Goal: Information Seeking & Learning: Learn about a topic

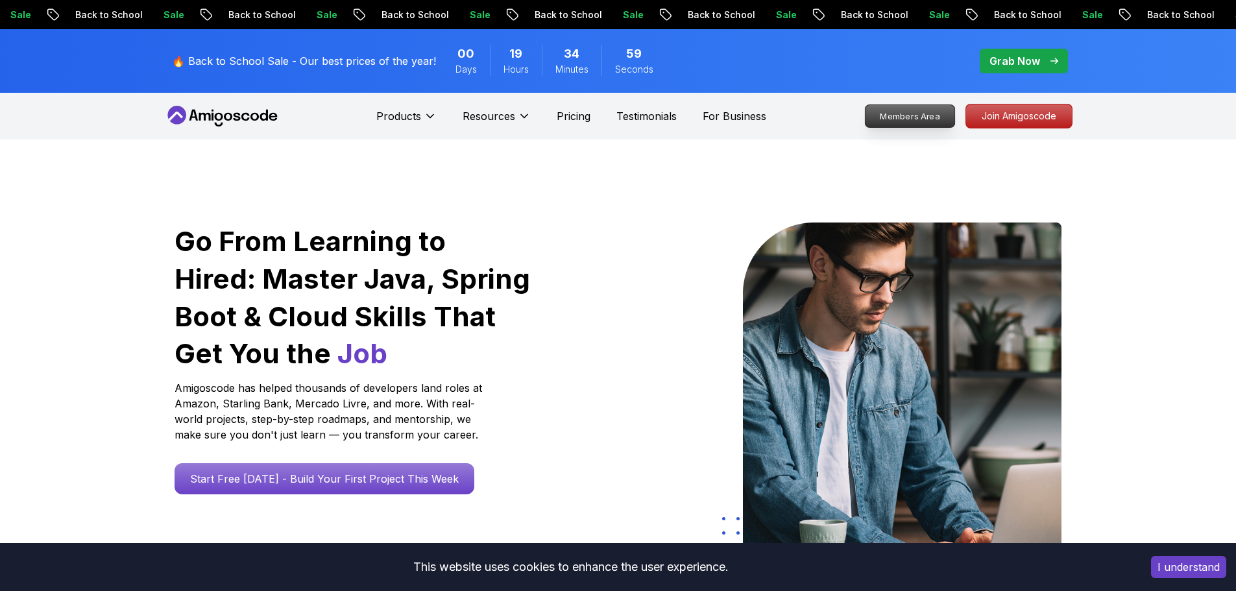
click at [929, 115] on p "Members Area" at bounding box center [910, 116] width 90 height 22
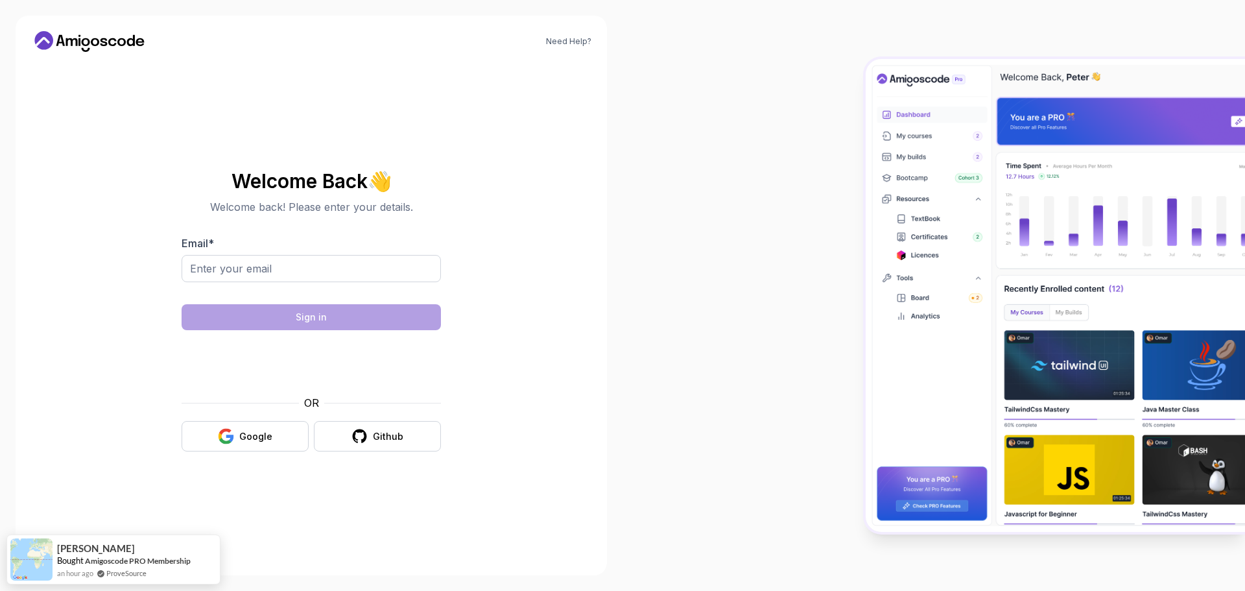
click at [723, 184] on div at bounding box center [934, 295] width 623 height 591
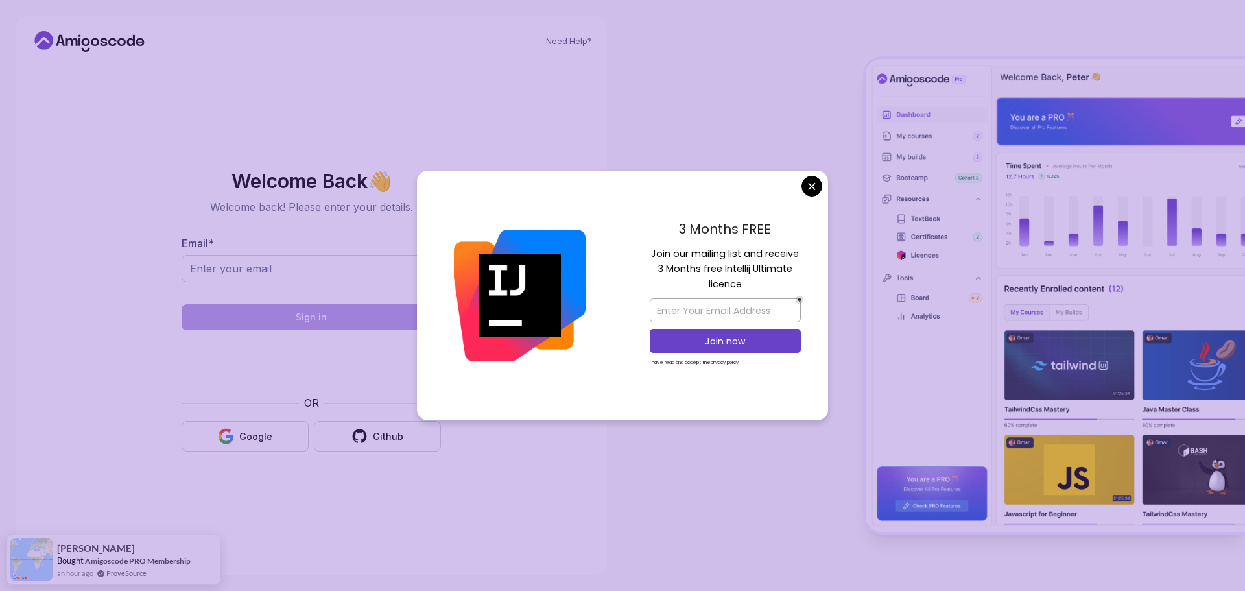
click at [808, 187] on body "Need Help? Welcome Back 👋 Welcome back! Please enter your details. Email * Sign…" at bounding box center [622, 295] width 1245 height 591
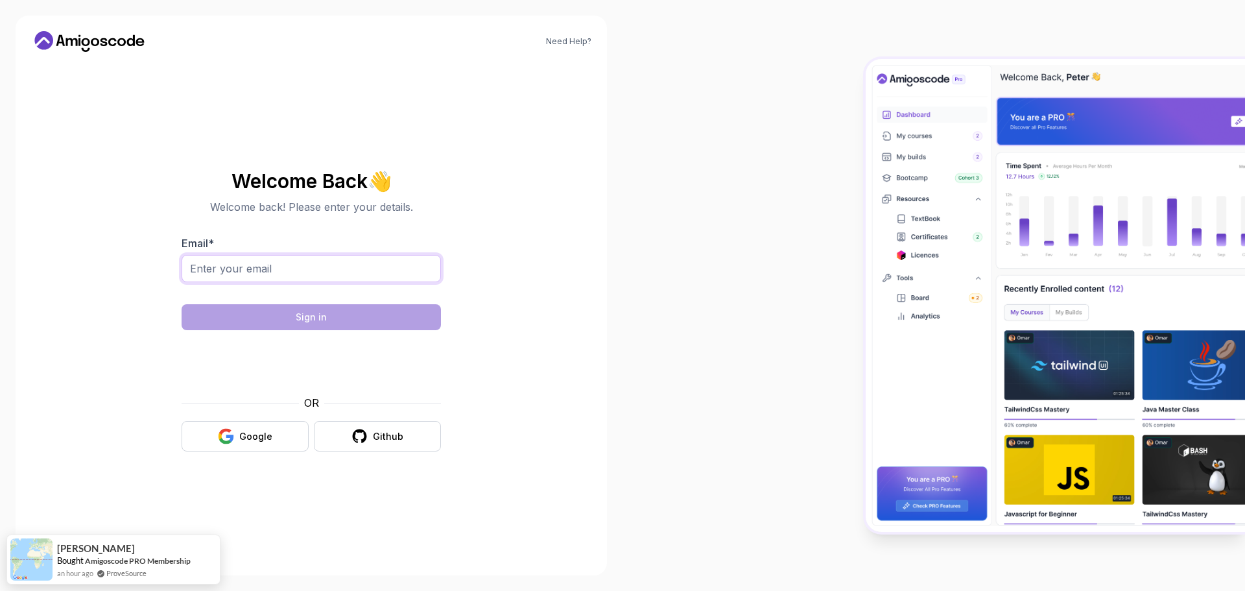
click at [300, 267] on input "Email *" at bounding box center [311, 268] width 259 height 27
type input "rsiv5588@gmail.com"
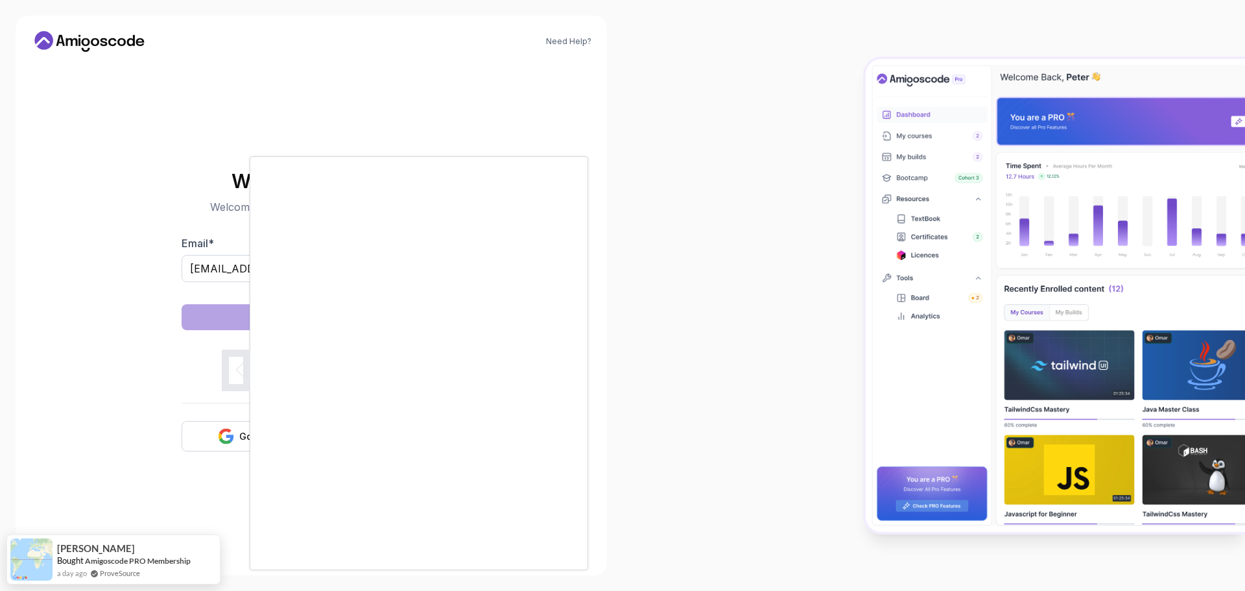
click at [88, 357] on div at bounding box center [622, 295] width 1245 height 591
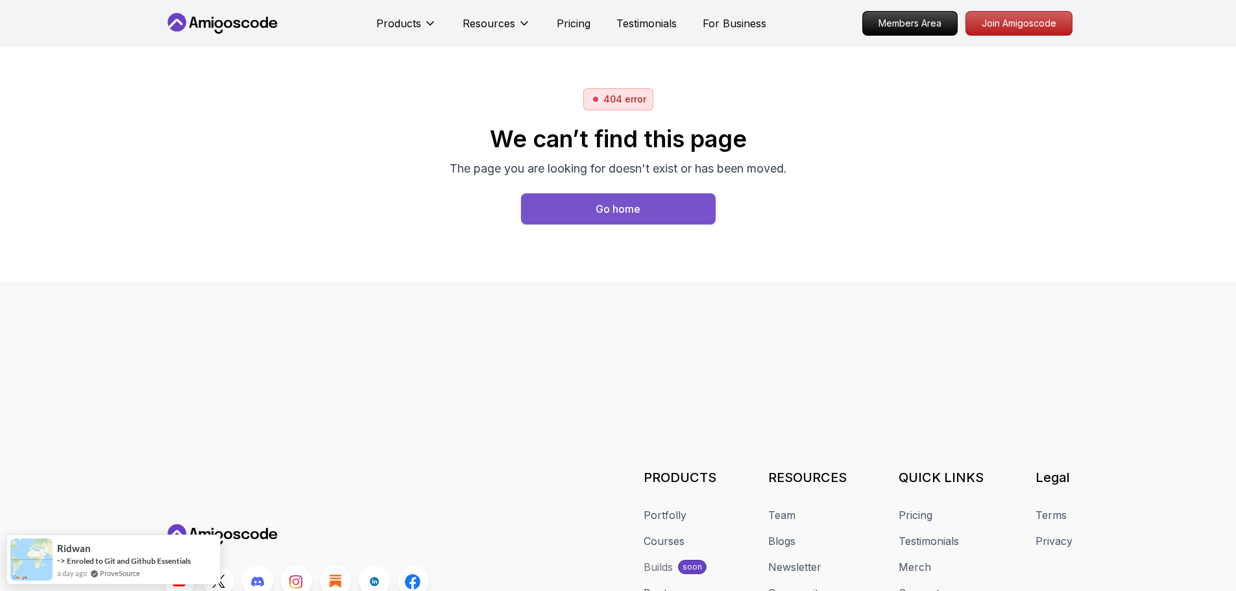
click at [689, 218] on button "Go home" at bounding box center [618, 208] width 195 height 31
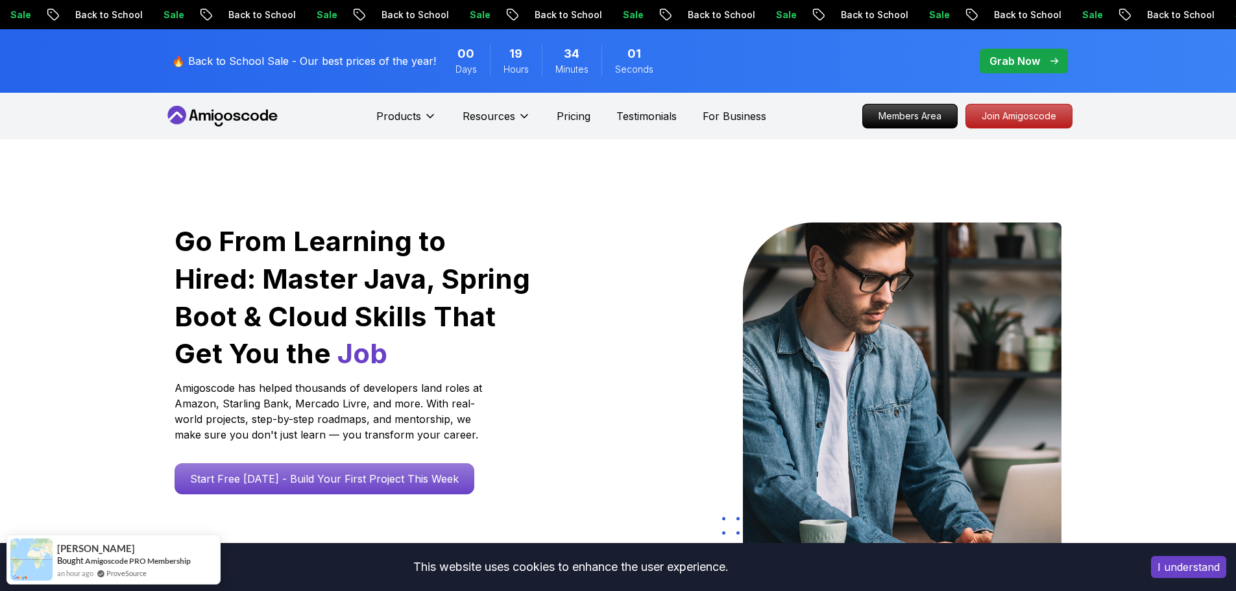
click at [1160, 564] on button "I understand" at bounding box center [1188, 567] width 75 height 22
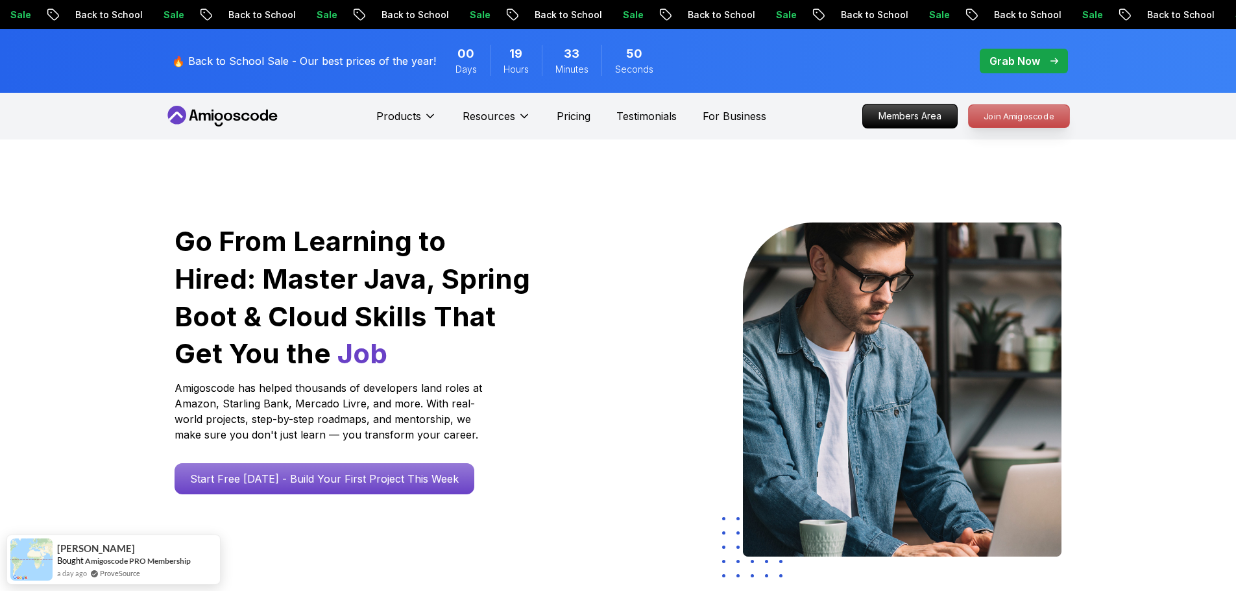
click at [1000, 117] on p "Join Amigoscode" at bounding box center [1018, 116] width 101 height 22
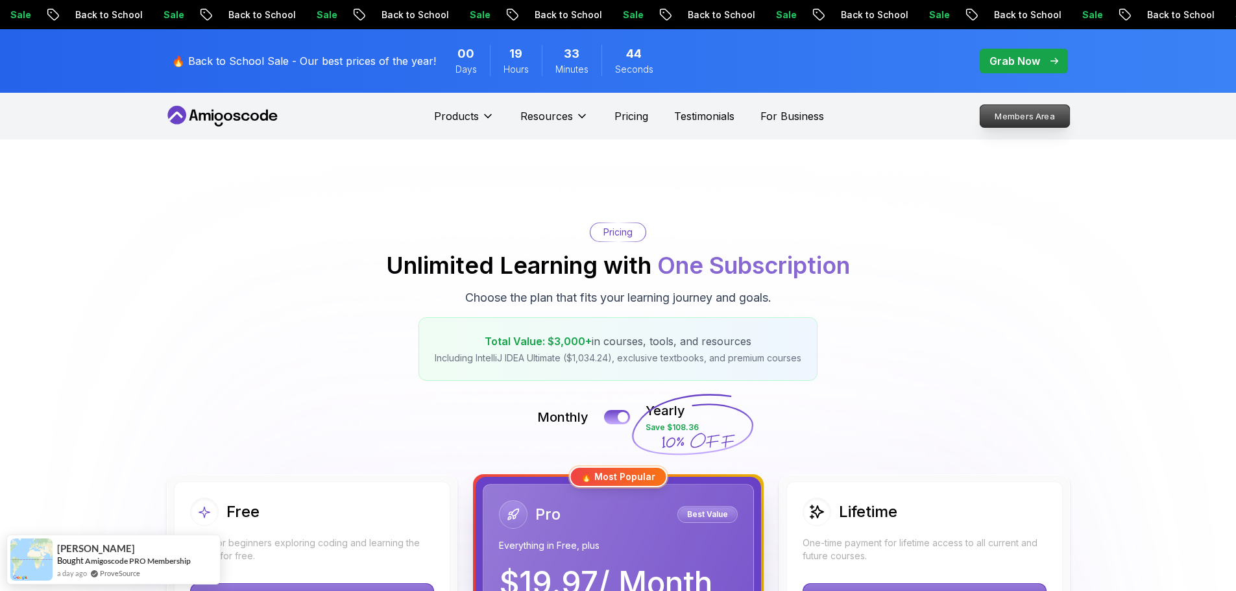
click at [1043, 110] on p "Members Area" at bounding box center [1024, 116] width 90 height 22
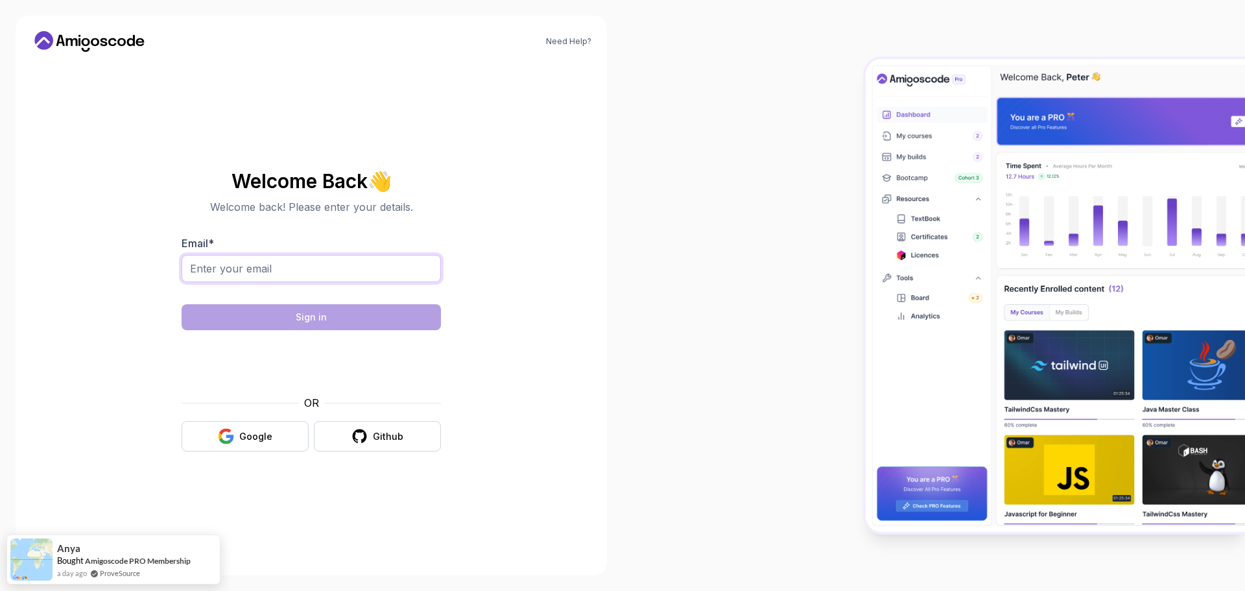
click at [305, 265] on input "Email *" at bounding box center [311, 268] width 259 height 27
type input "rsiv5588@gmail.com"
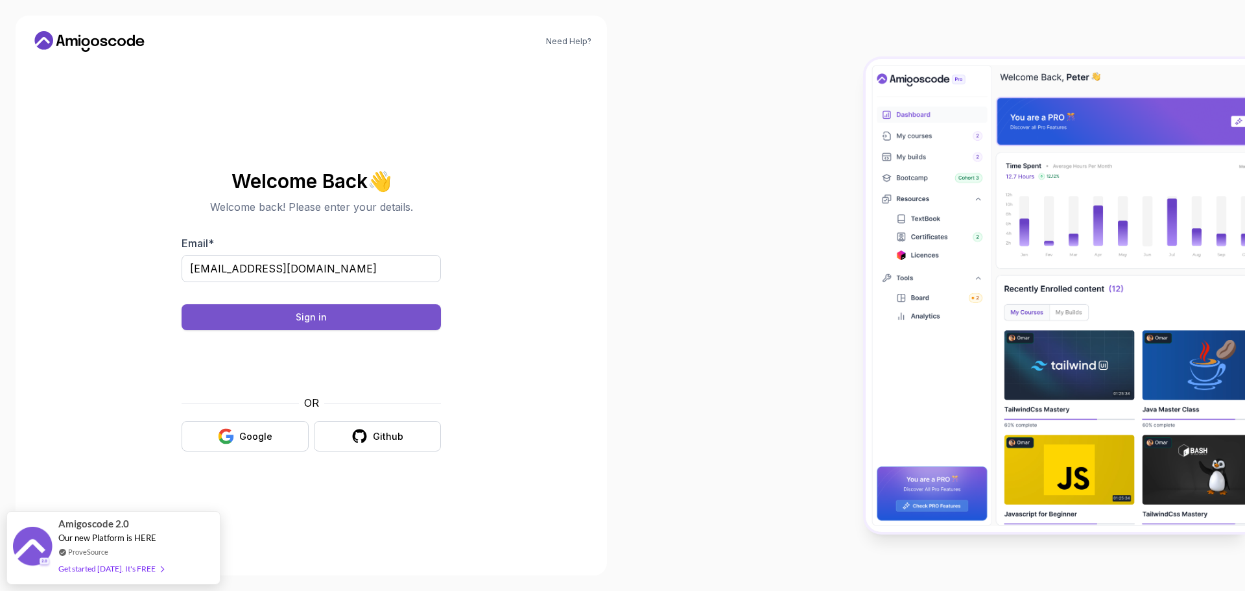
click at [370, 320] on button "Sign in" at bounding box center [311, 317] width 259 height 26
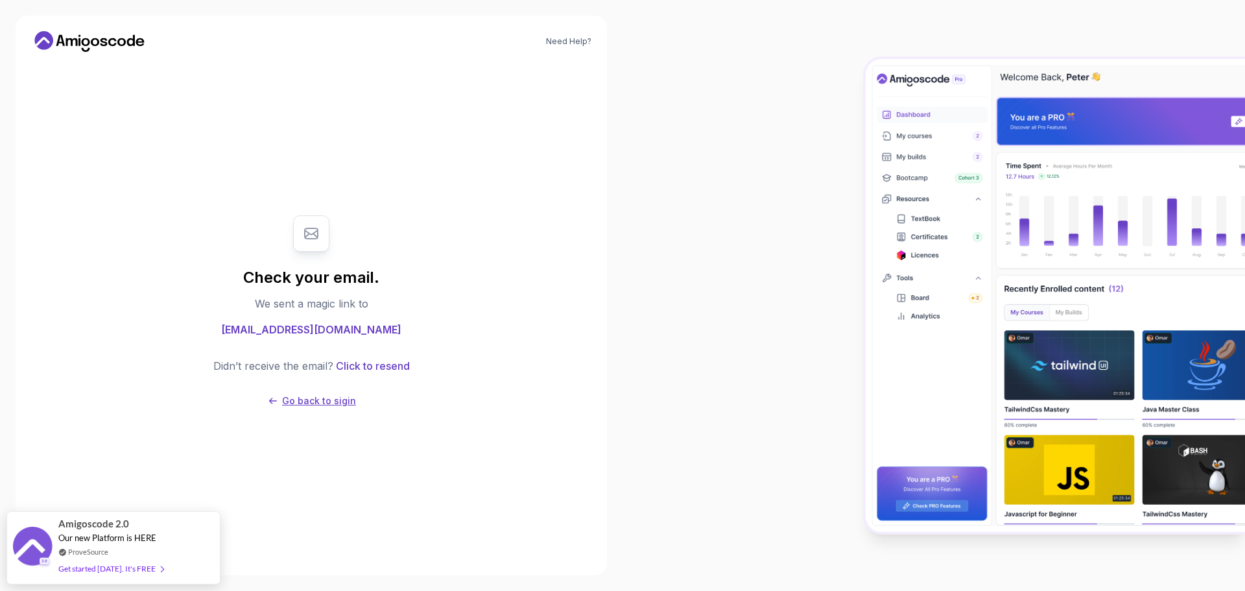
click at [328, 404] on p "Go back to sigin" at bounding box center [319, 400] width 74 height 13
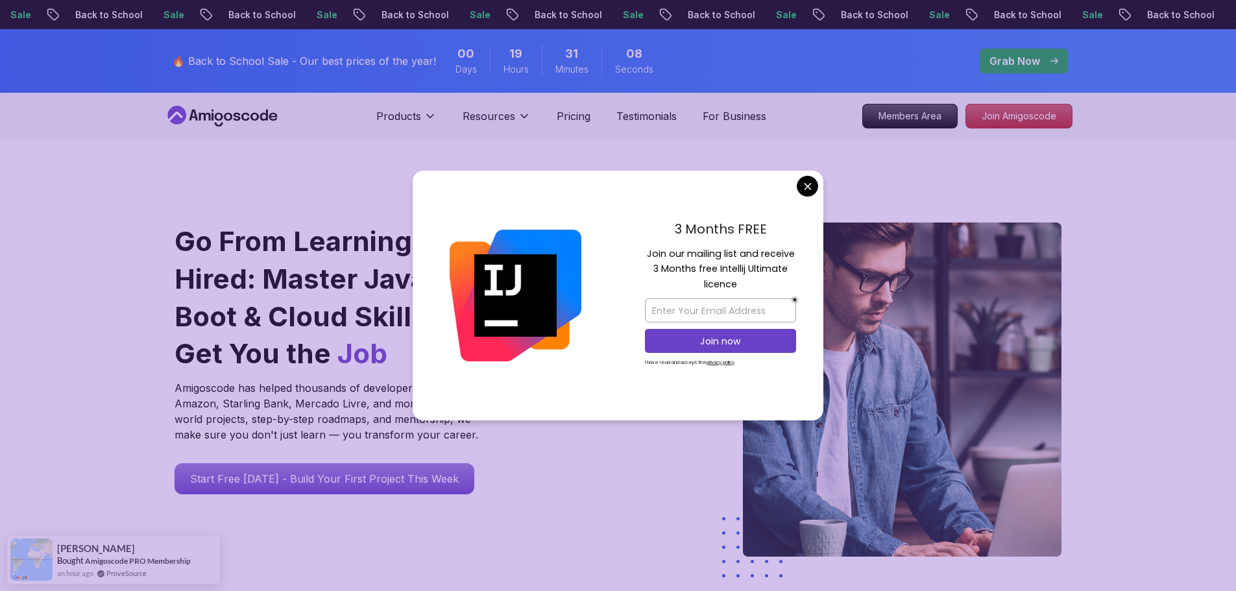
click at [795, 188] on div "3 Months FREE Join our mailing list and receive 3 Months free Intellij Ultimate…" at bounding box center [720, 296] width 206 height 250
click at [798, 195] on div "3 Months FREE Join our mailing list and receive 3 Months free Intellij Ultimate…" at bounding box center [720, 296] width 206 height 250
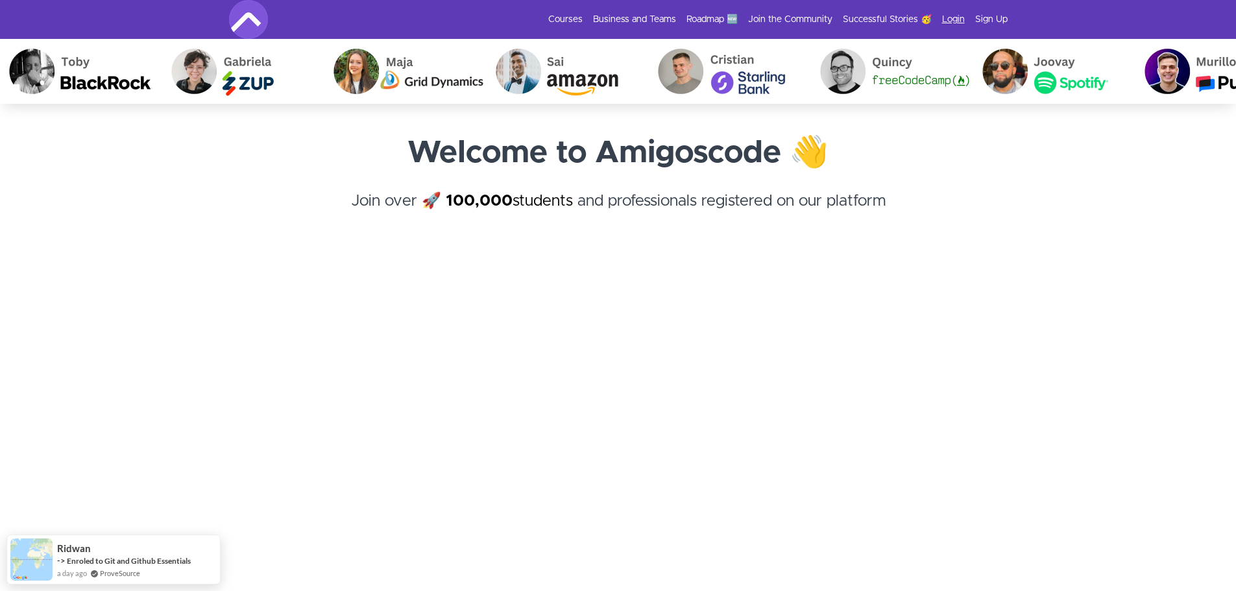
click at [950, 21] on link "Login" at bounding box center [953, 19] width 23 height 13
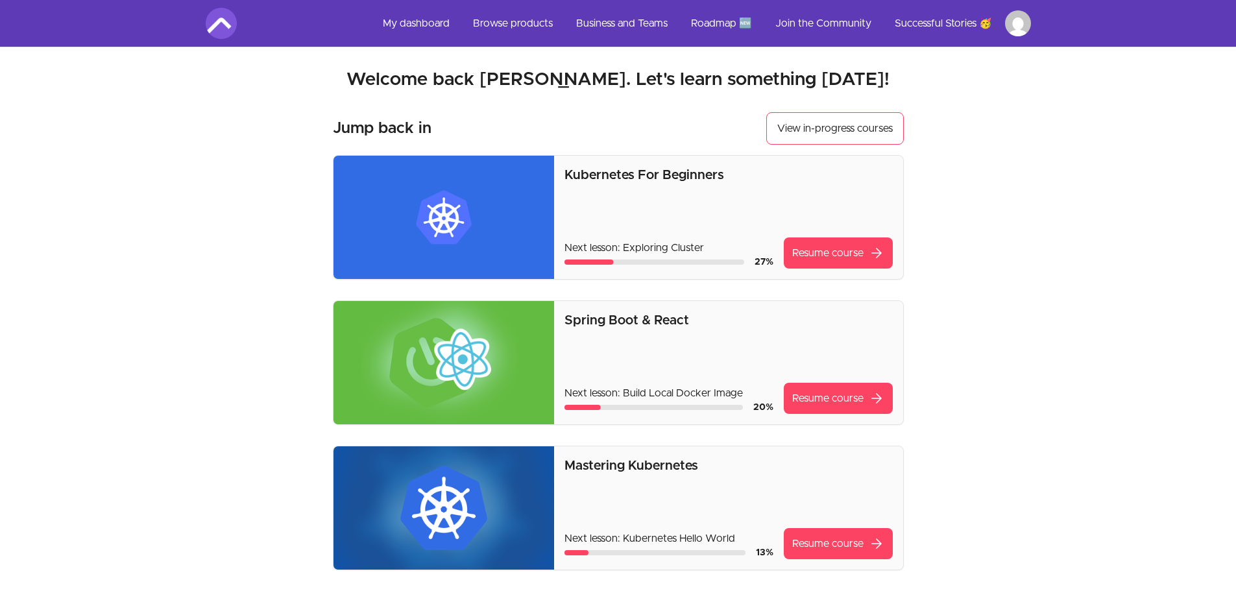
click at [656, 205] on div "Kubernetes For Beginners Next lesson: Exploring Cluster 27 % Resume course arro…" at bounding box center [728, 217] width 328 height 102
click at [841, 252] on link "Resume course arrow_forward" at bounding box center [838, 252] width 109 height 31
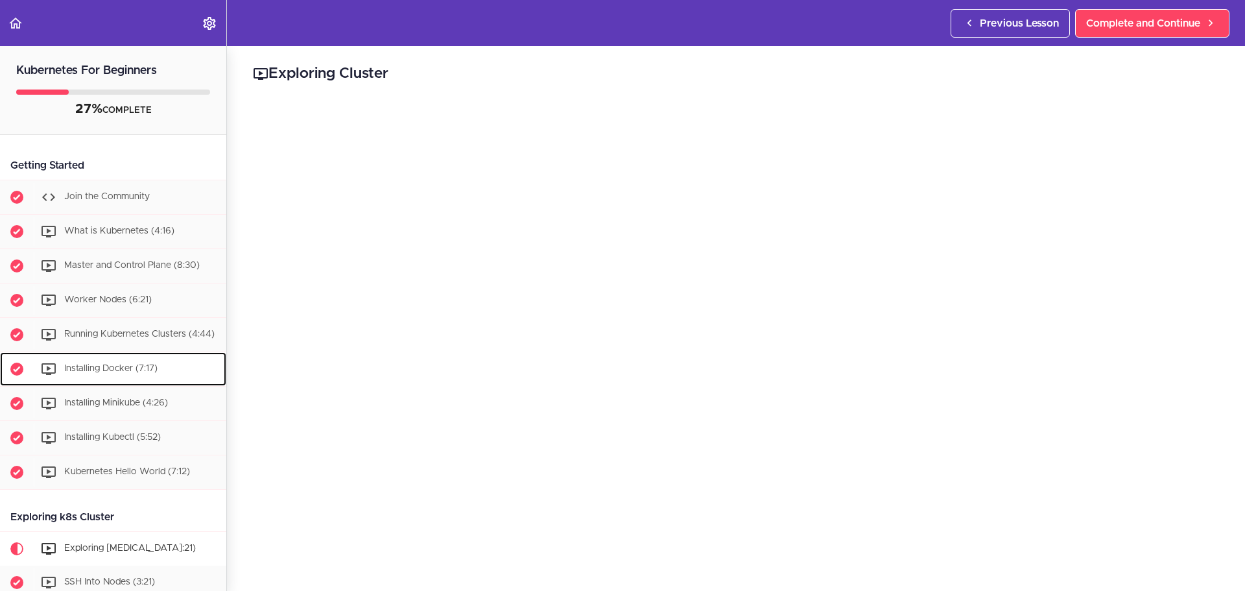
click at [121, 373] on span "Installing Docker (7:17)" at bounding box center [110, 368] width 93 height 9
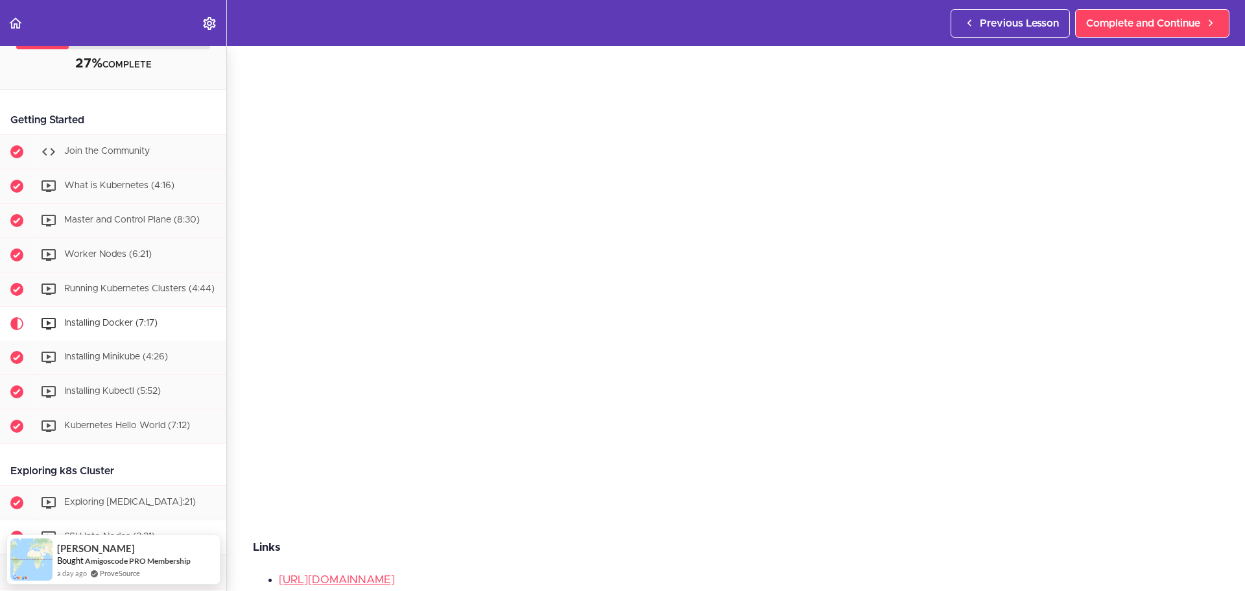
scroll to position [7, 0]
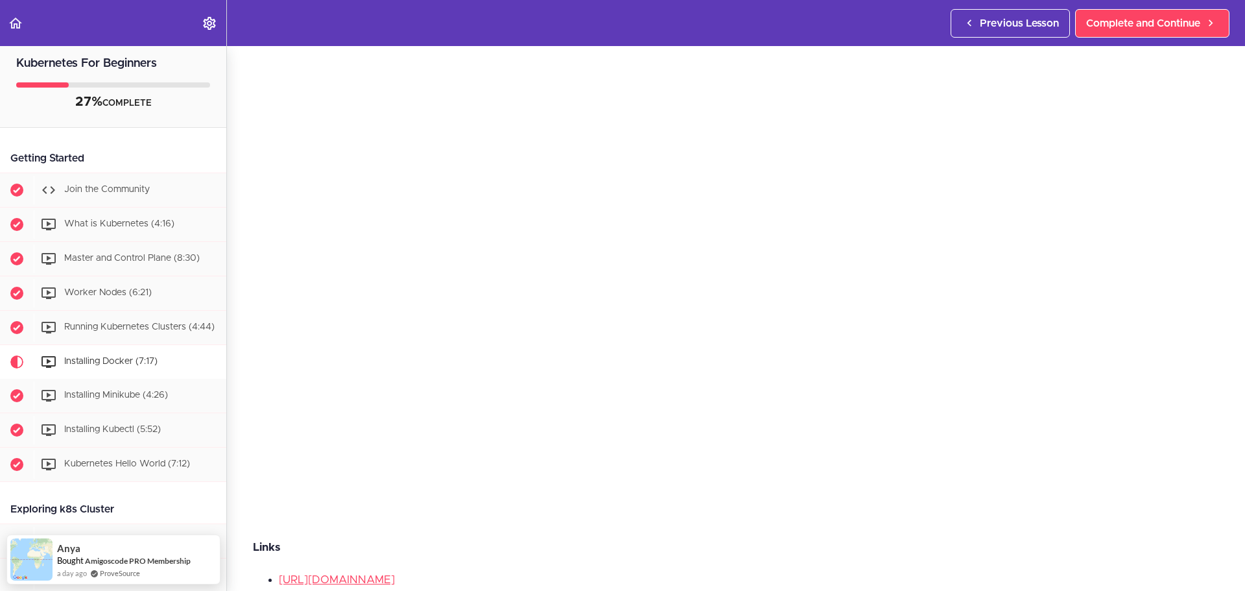
click at [850, 553] on div "Links [URL][DOMAIN_NAME]" at bounding box center [736, 568] width 966 height 60
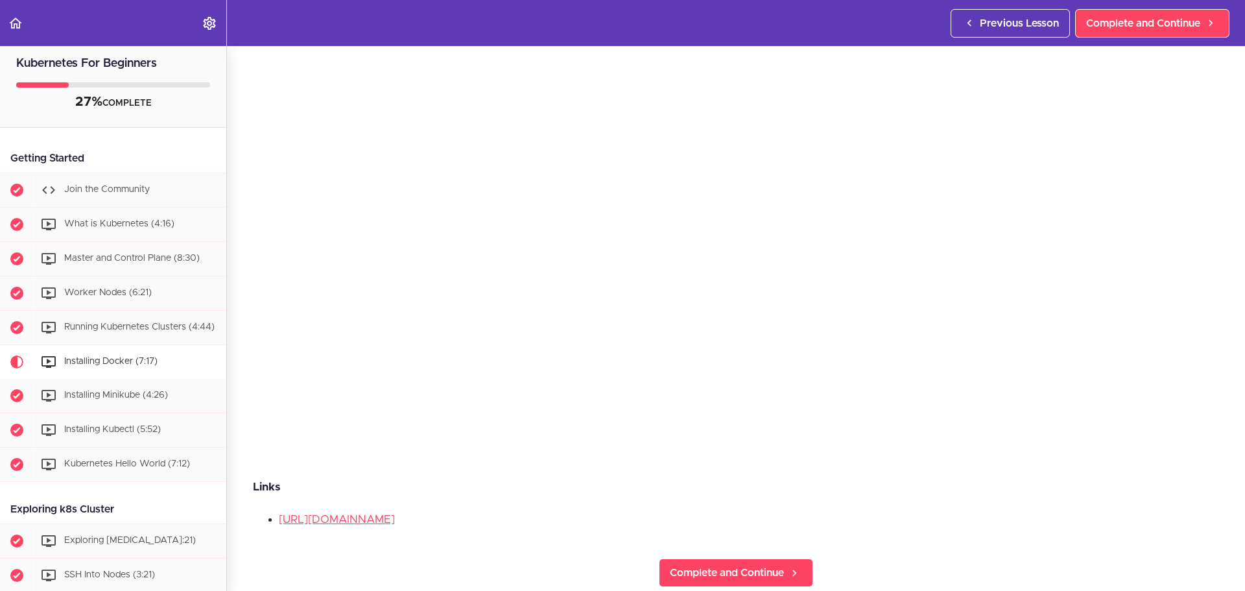
scroll to position [195, 0]
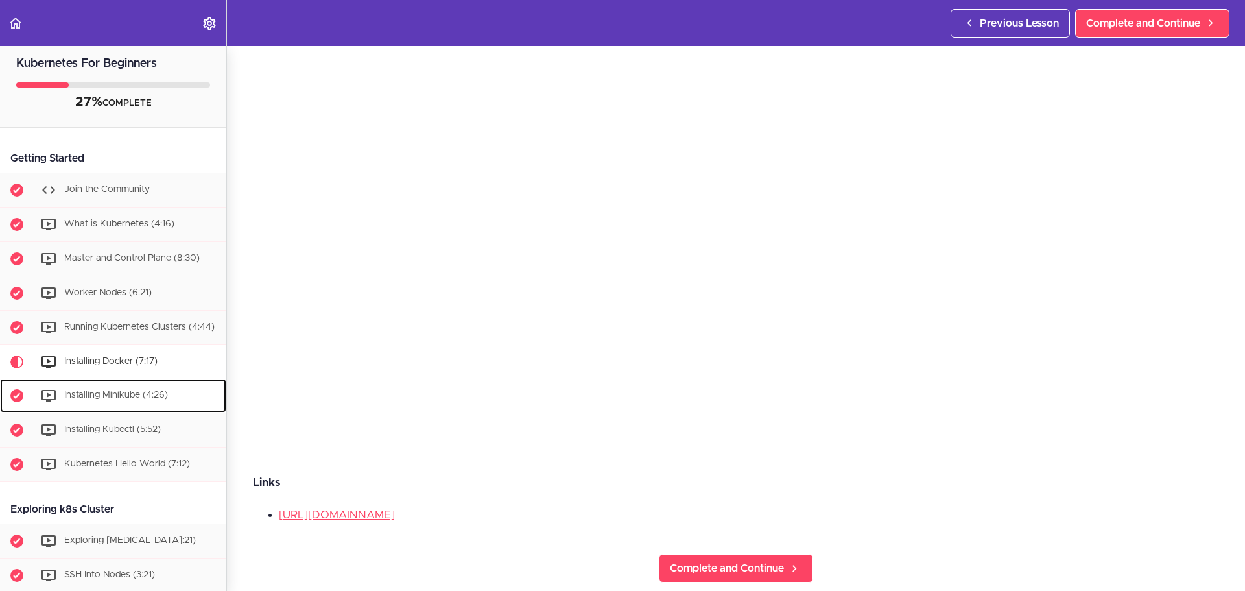
click at [134, 400] on span "Installing Minikube (4:26)" at bounding box center [116, 394] width 104 height 9
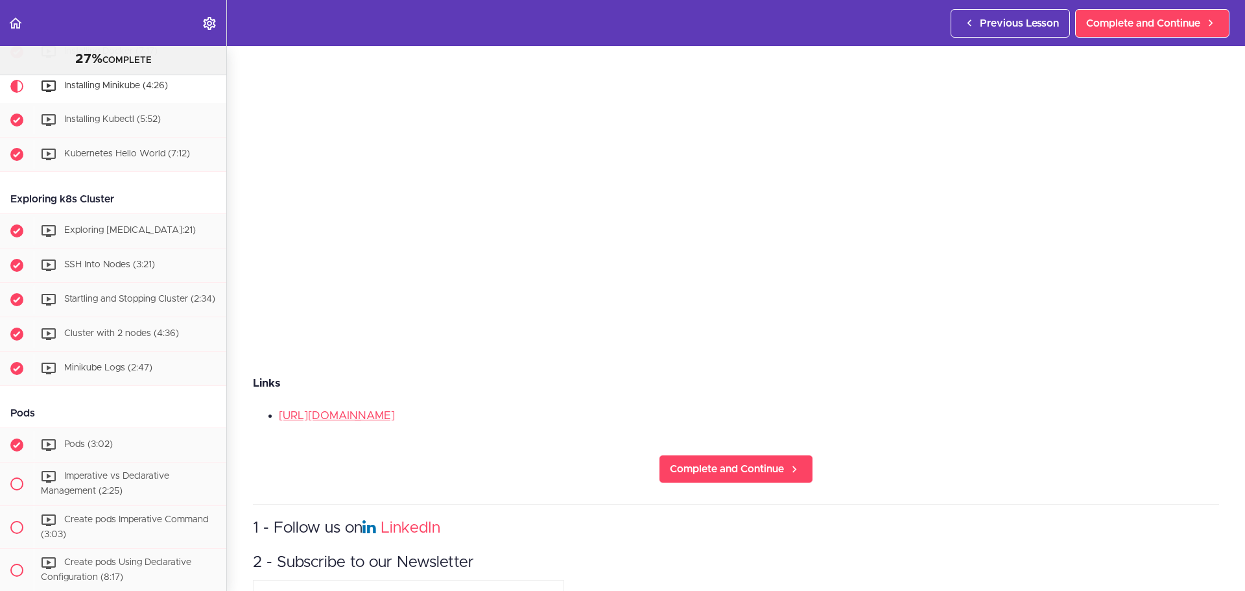
scroll to position [389, 0]
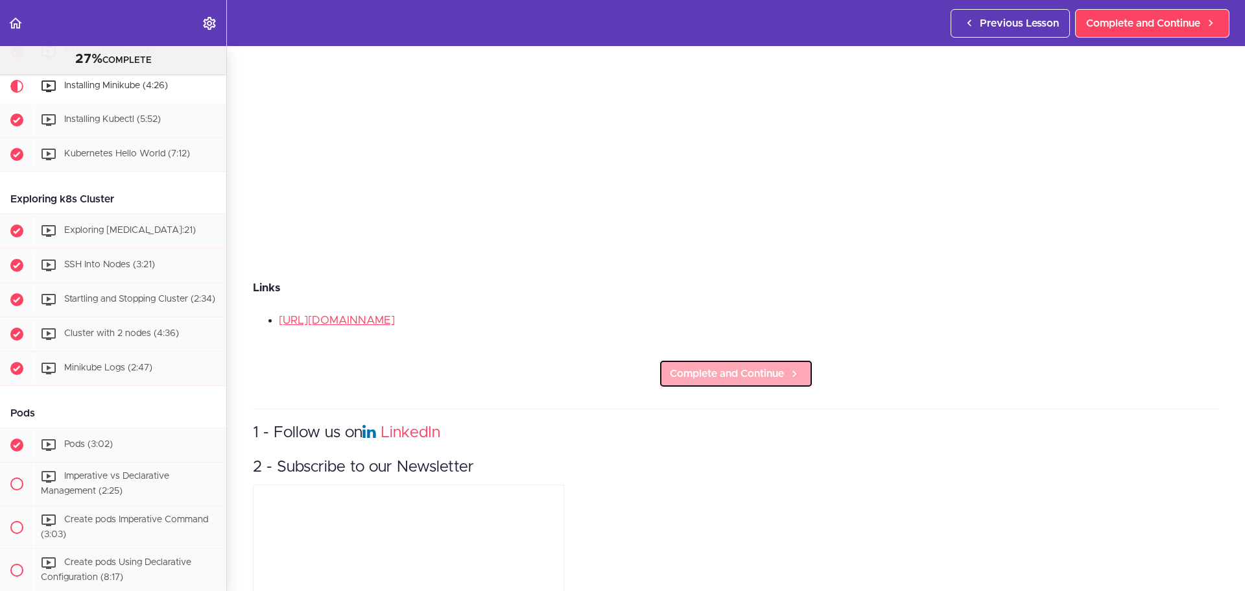
click at [737, 368] on span "Complete and Continue" at bounding box center [727, 374] width 114 height 16
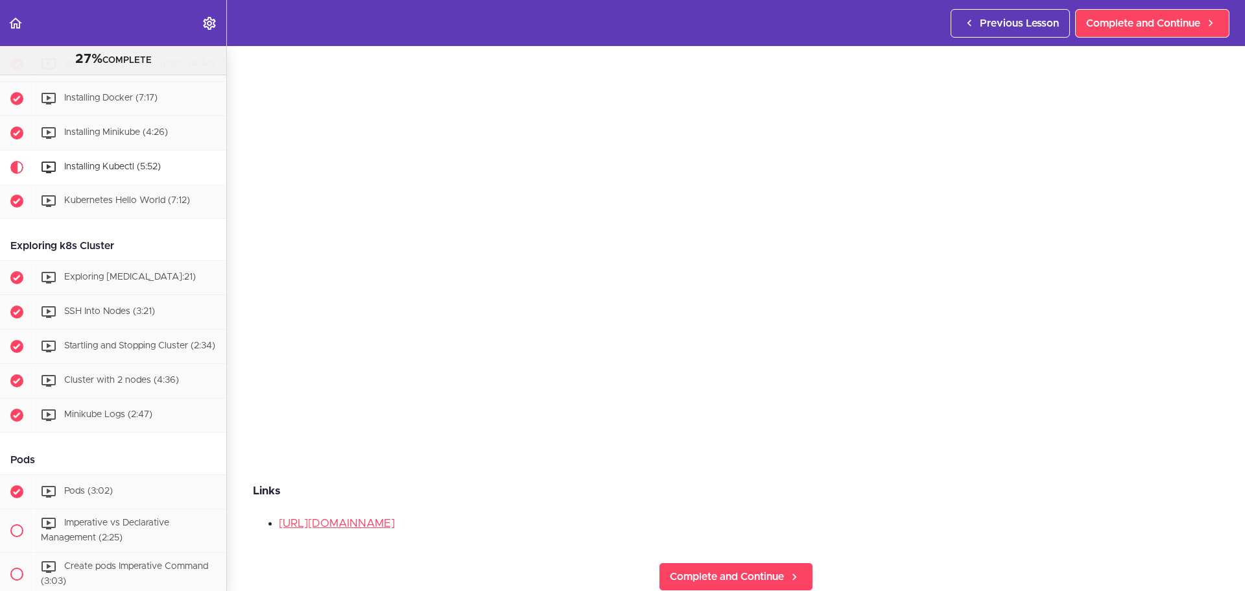
scroll to position [324, 0]
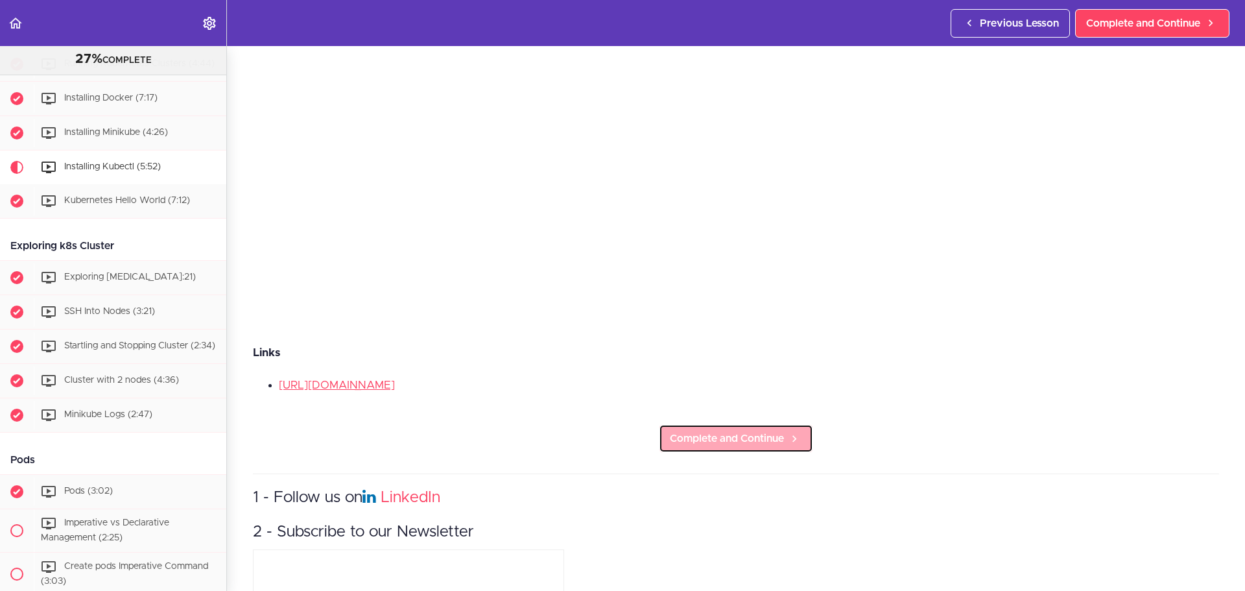
click at [724, 434] on span "Complete and Continue" at bounding box center [727, 439] width 114 height 16
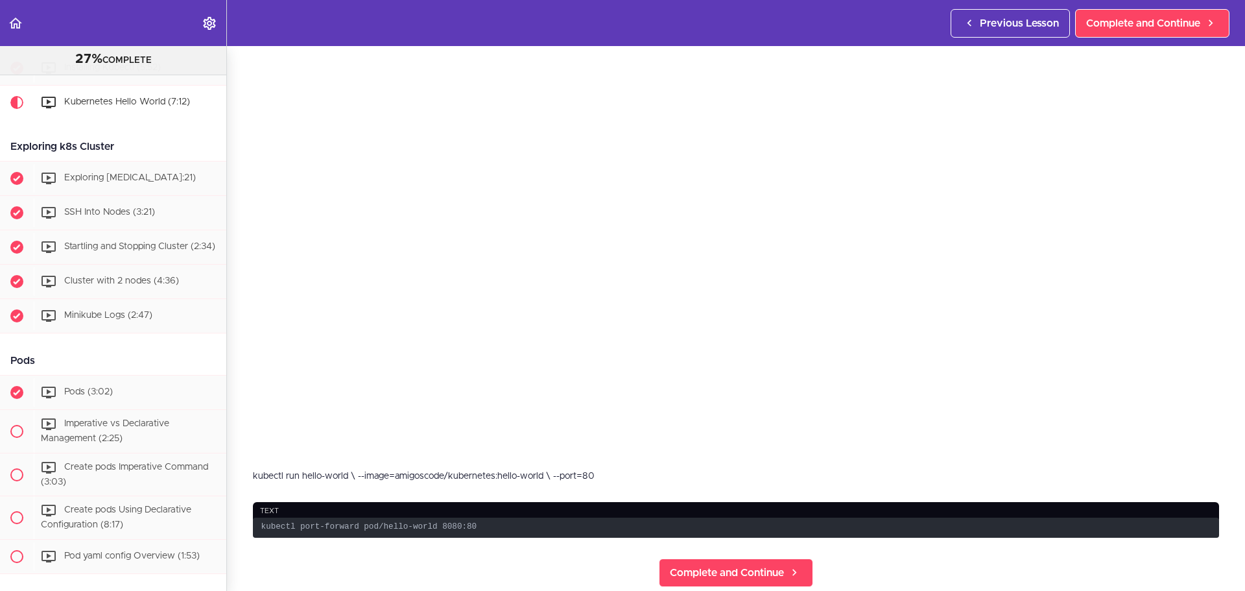
scroll to position [324, 0]
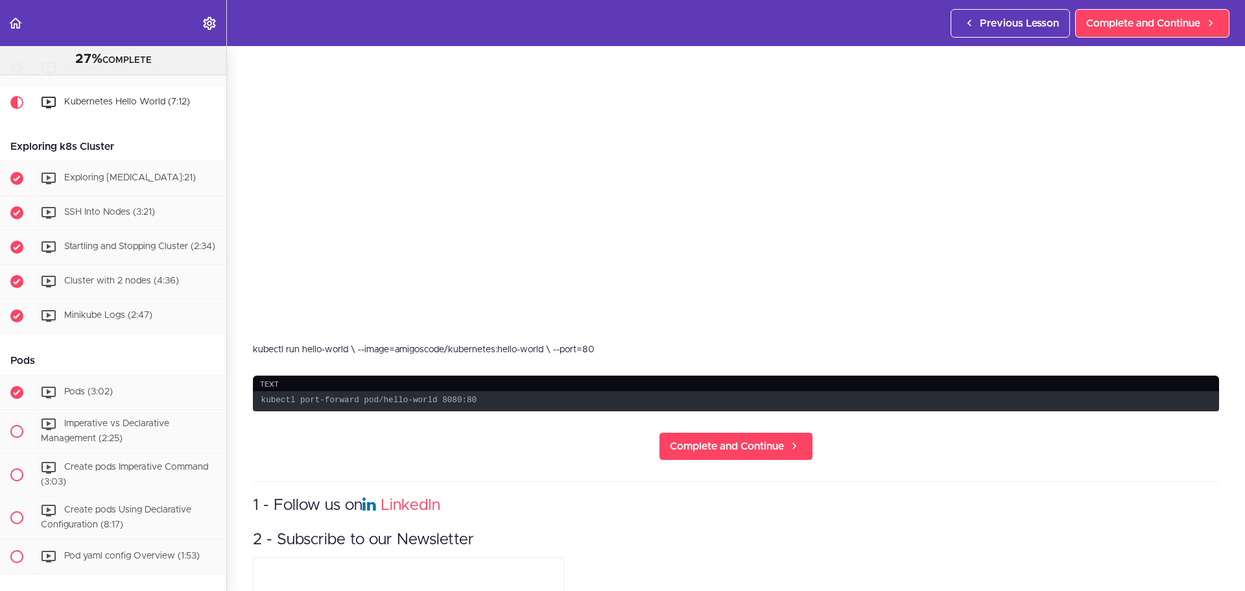
click at [442, 344] on div "kubectl run hello-world \ --image=amigoscode/kubernetes:hello-world \ --port=80" at bounding box center [736, 349] width 966 height 13
copy div "kubectl run hello-world \ --image=amigoscode/kubernetes:hello-world \ --port=80"
click at [514, 343] on div "kubectl run hello-world \ --image=amigoscode/kubernetes:hello-world \ --port=80" at bounding box center [736, 349] width 966 height 13
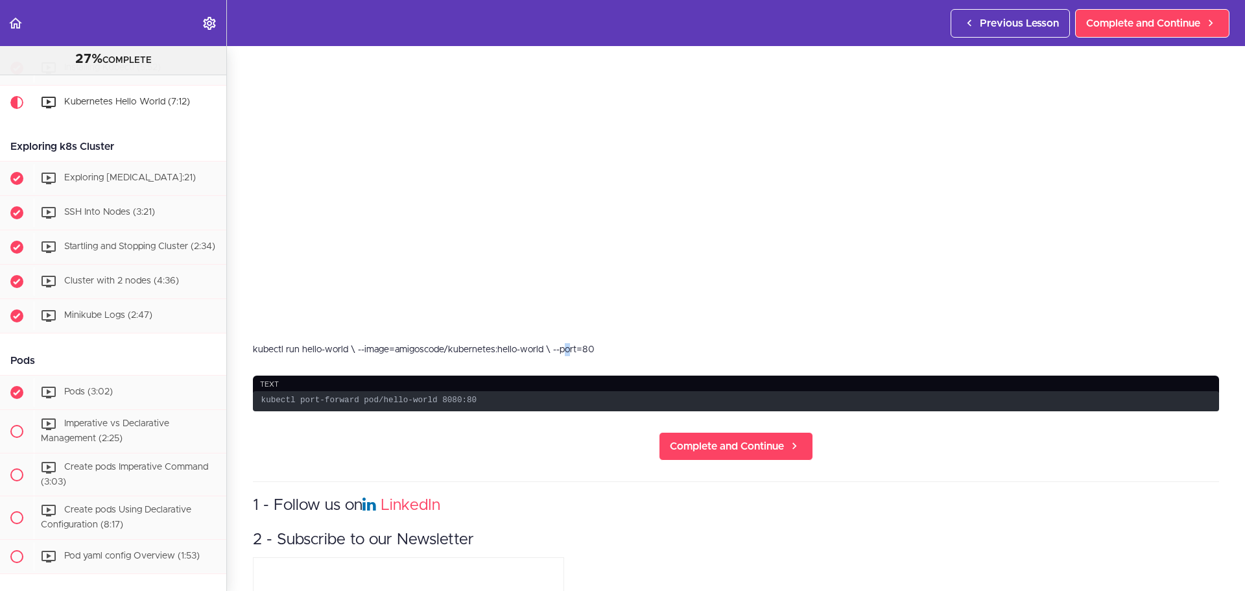
click at [514, 343] on div "kubectl run hello-world \ --image=amigoscode/kubernetes:hello-world \ --port=80" at bounding box center [736, 349] width 966 height 13
click at [425, 396] on code "kubectl port-forward pod/hello-world 8080:80" at bounding box center [736, 401] width 966 height 20
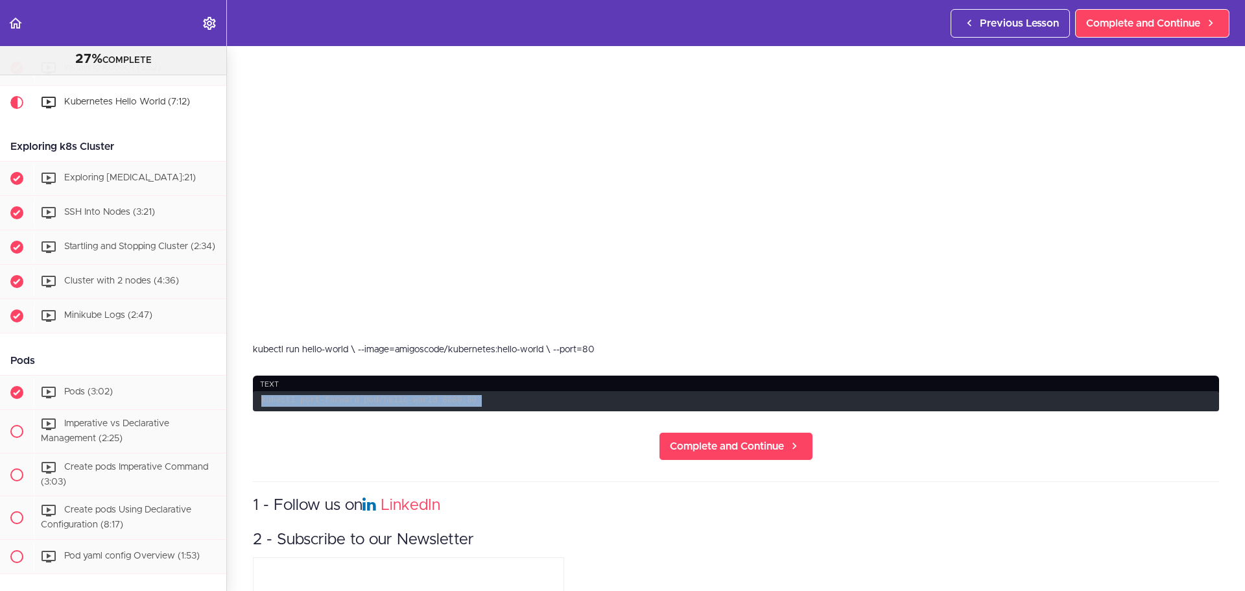
copy div "kubectl port-forward pod/hello-world 8080:80 Complete and Continue"
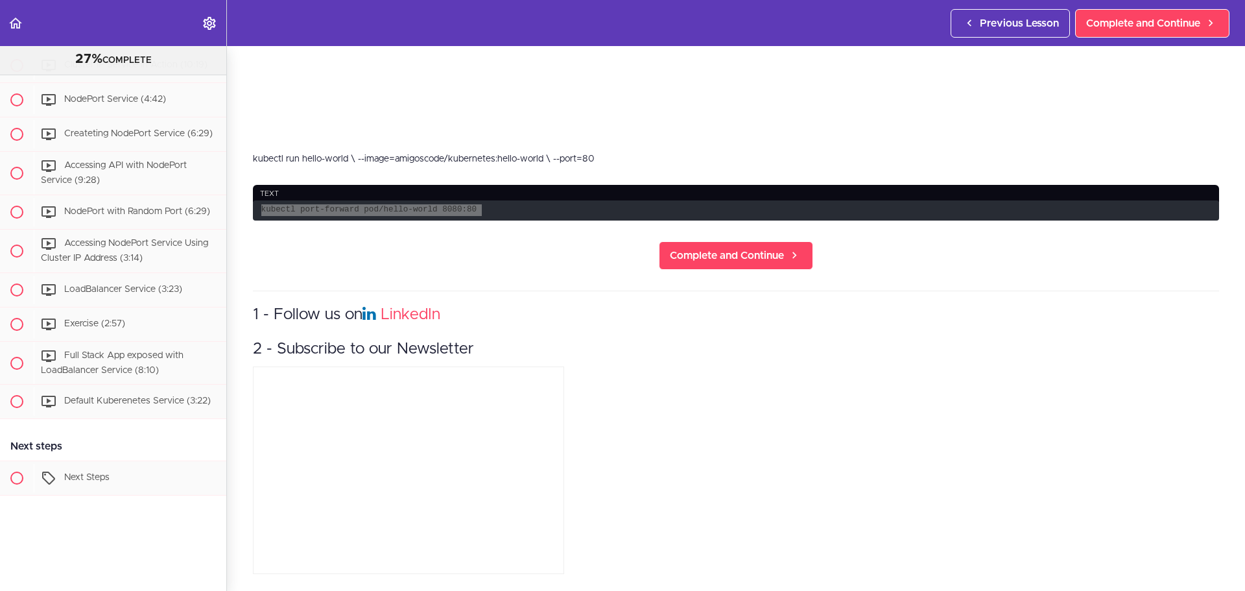
scroll to position [1910, 0]
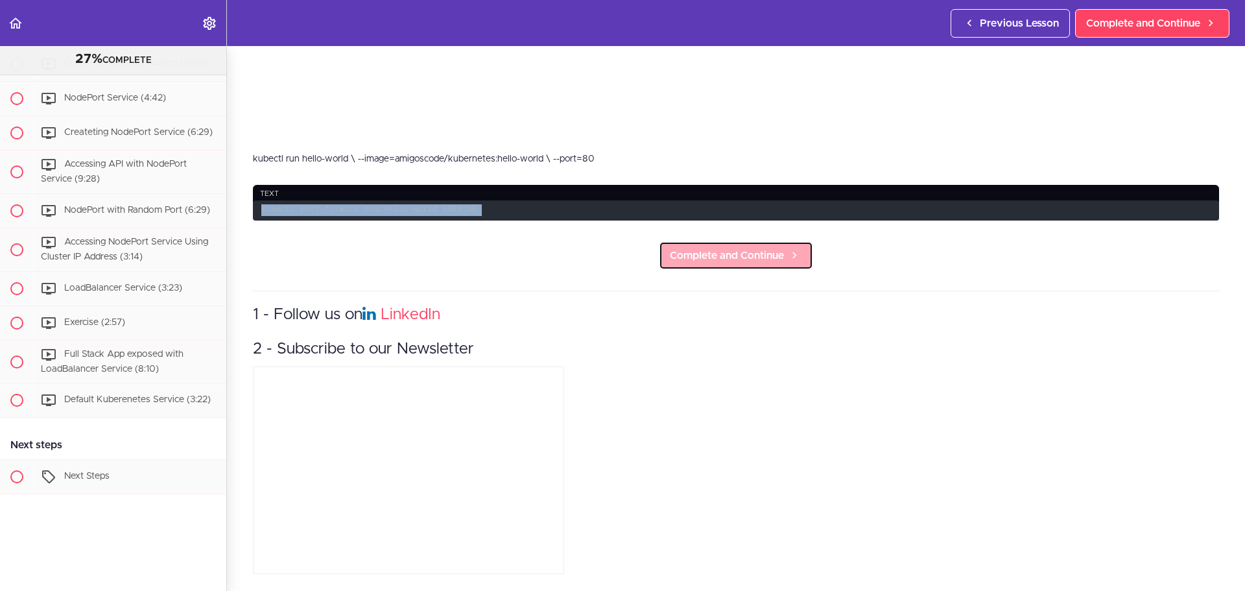
click at [767, 252] on span "Complete and Continue" at bounding box center [727, 256] width 114 height 16
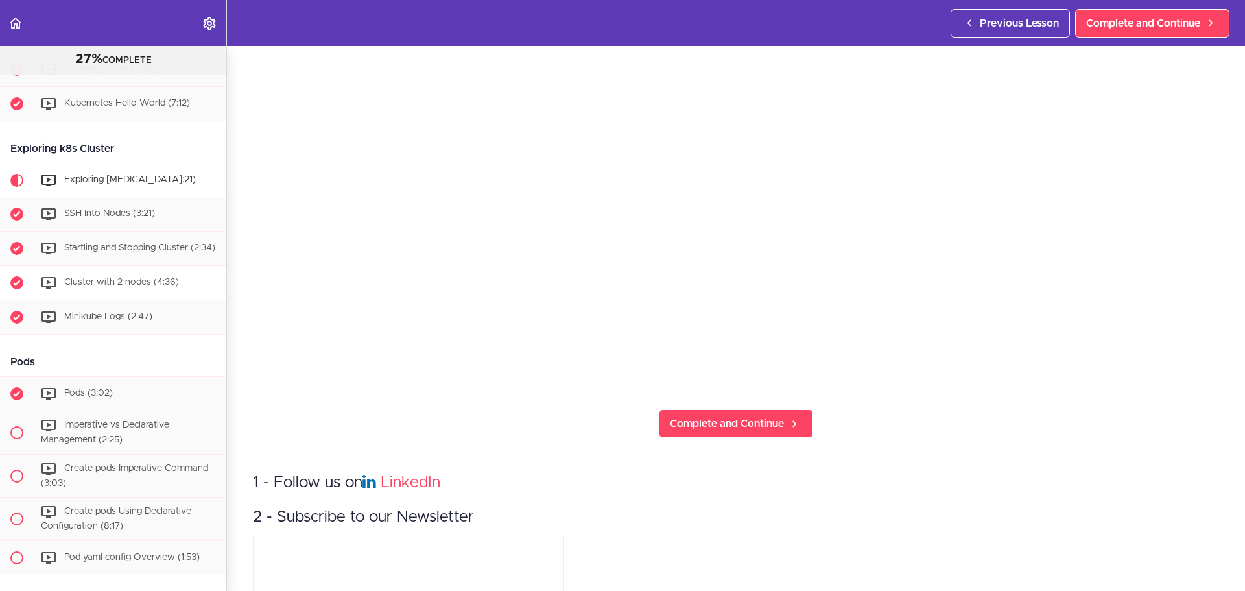
scroll to position [547, 0]
